Goal: Information Seeking & Learning: Learn about a topic

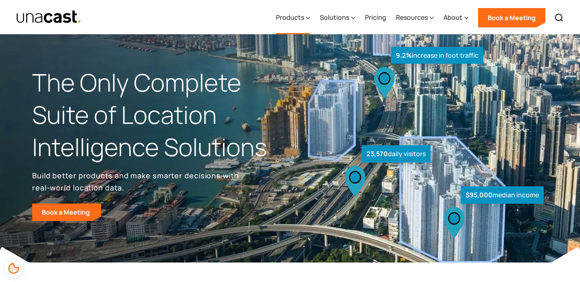
click at [307, 20] on div "Products" at bounding box center [293, 17] width 34 height 33
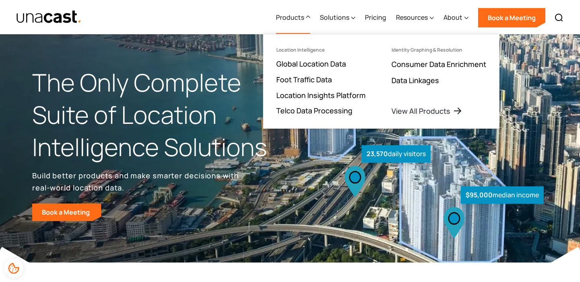
click at [222, 10] on div "Products Location Intelligence Global Location Data Foot Traffic Data Location …" at bounding box center [290, 17] width 580 height 34
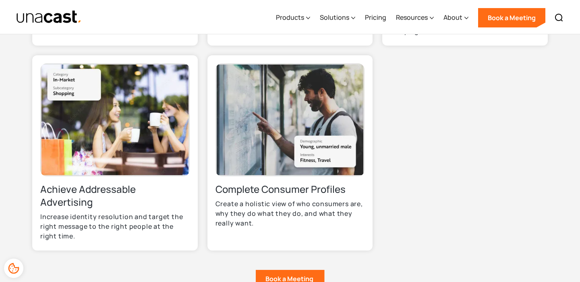
scroll to position [469, 0]
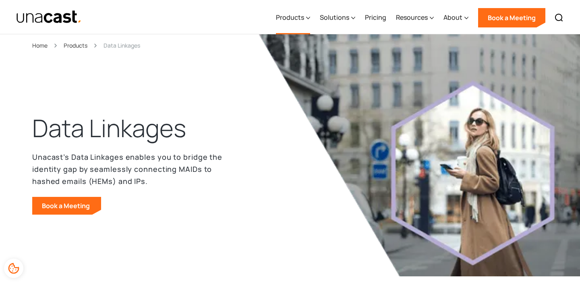
click at [309, 19] on icon at bounding box center [308, 18] width 4 height 8
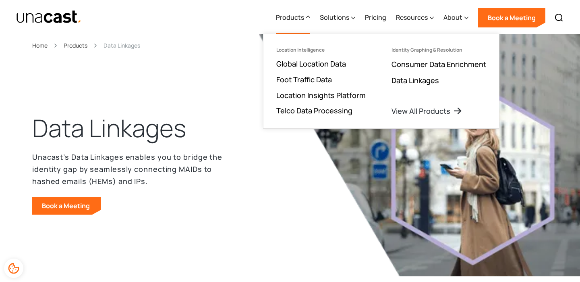
click at [218, 19] on div "Products Location Intelligence Global Location Data Foot Traffic Data Location …" at bounding box center [290, 17] width 580 height 34
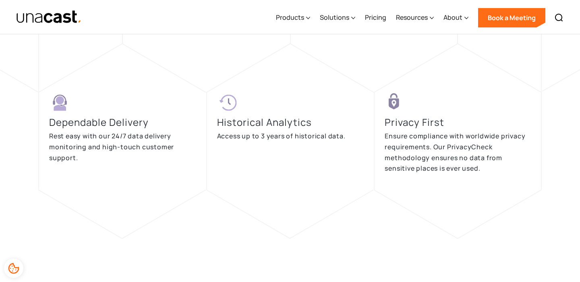
scroll to position [1894, 0]
